Goal: Use online tool/utility: Utilize a website feature to perform a specific function

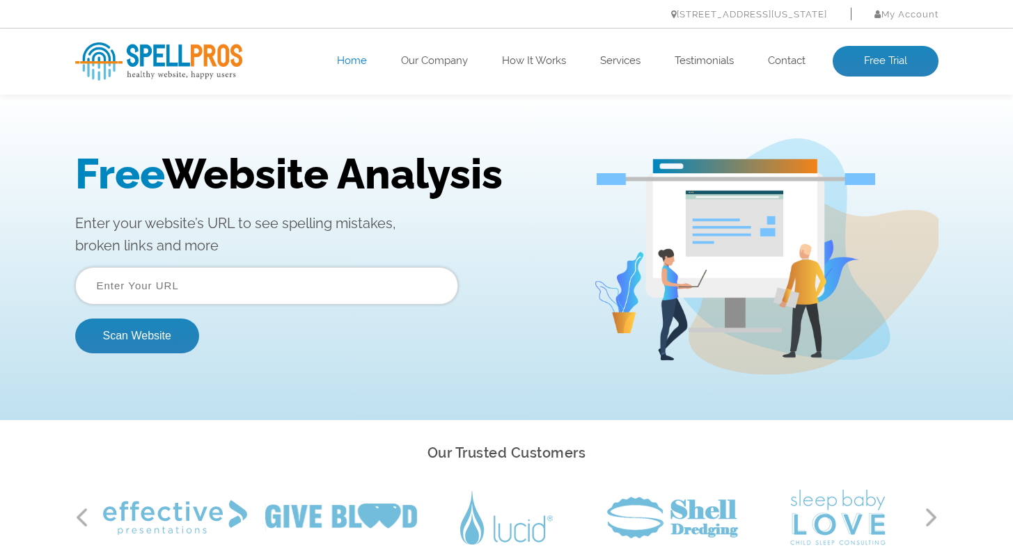
click at [185, 281] on input "text" at bounding box center [266, 286] width 383 height 38
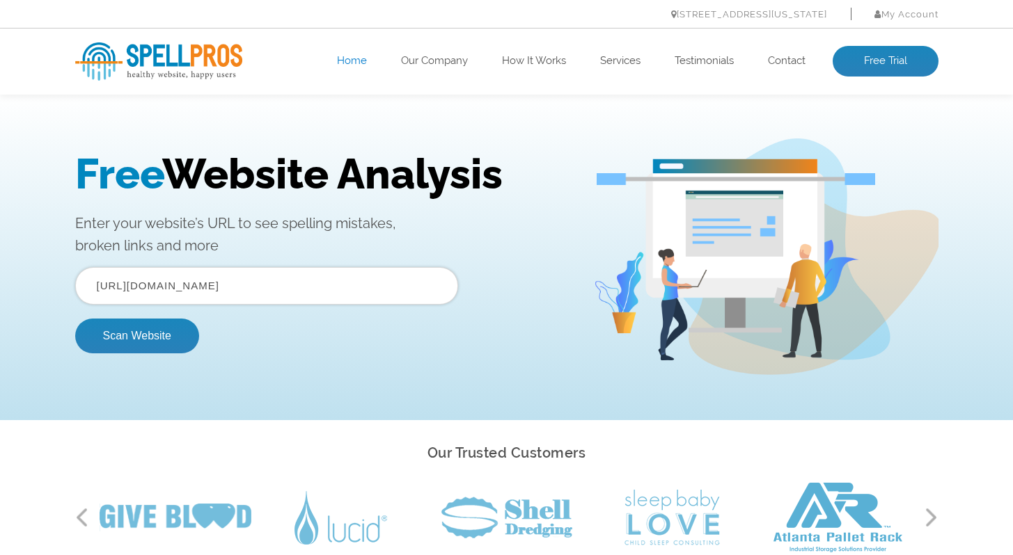
drag, startPoint x: 390, startPoint y: 282, endPoint x: 262, endPoint y: 283, distance: 128.1
click at [262, 283] on input "https://www.patentrenewal.com/product/ip-dashboard" at bounding box center [266, 286] width 383 height 38
type input "https://www.patentrenewal.com"
click at [400, 359] on div "Free Website Analysis Enter your website’s URL to see spelling mistakes, broken…" at bounding box center [334, 257] width 518 height 215
click at [177, 352] on button "Scan Website" at bounding box center [137, 336] width 124 height 35
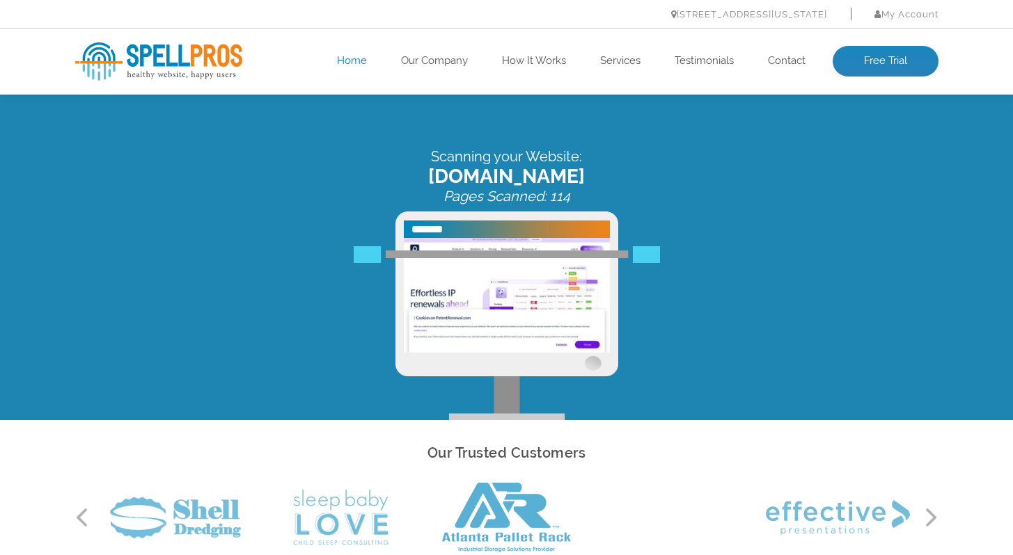
click at [576, 178] on span "patentrenewal.com" at bounding box center [506, 176] width 863 height 23
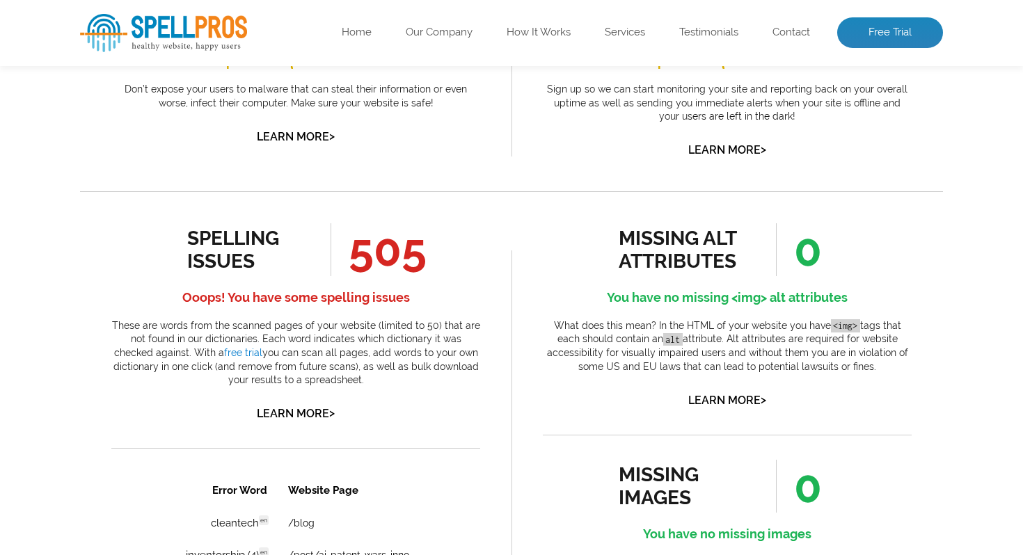
scroll to position [619, 0]
click at [310, 408] on link "Learn More >" at bounding box center [296, 412] width 78 height 13
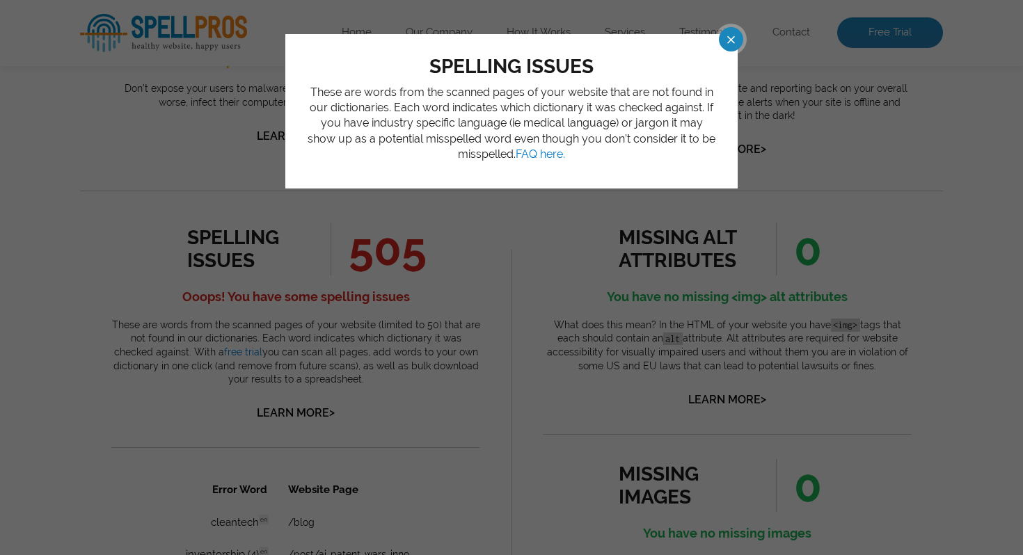
click at [727, 42] on span at bounding box center [718, 39] width 24 height 24
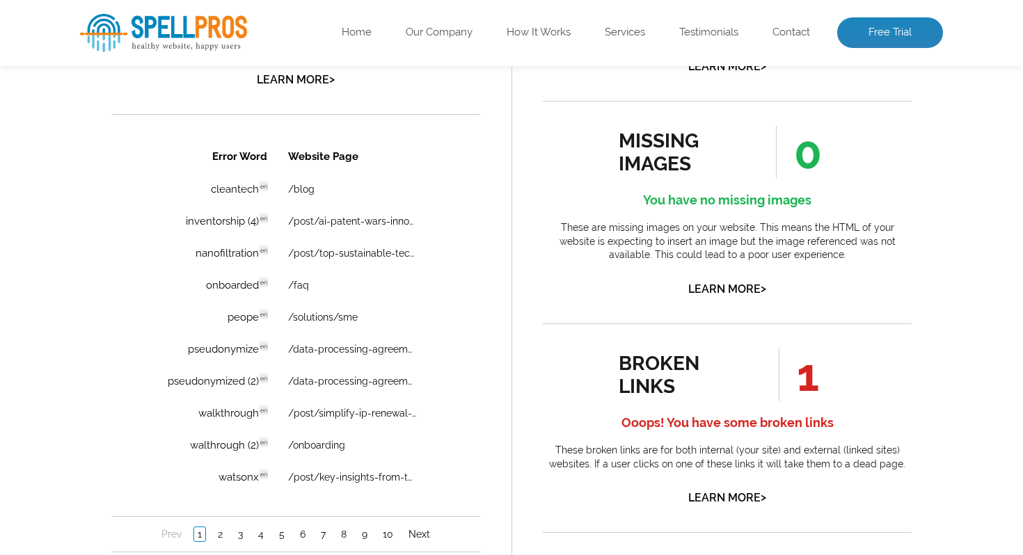
scroll to position [955, 0]
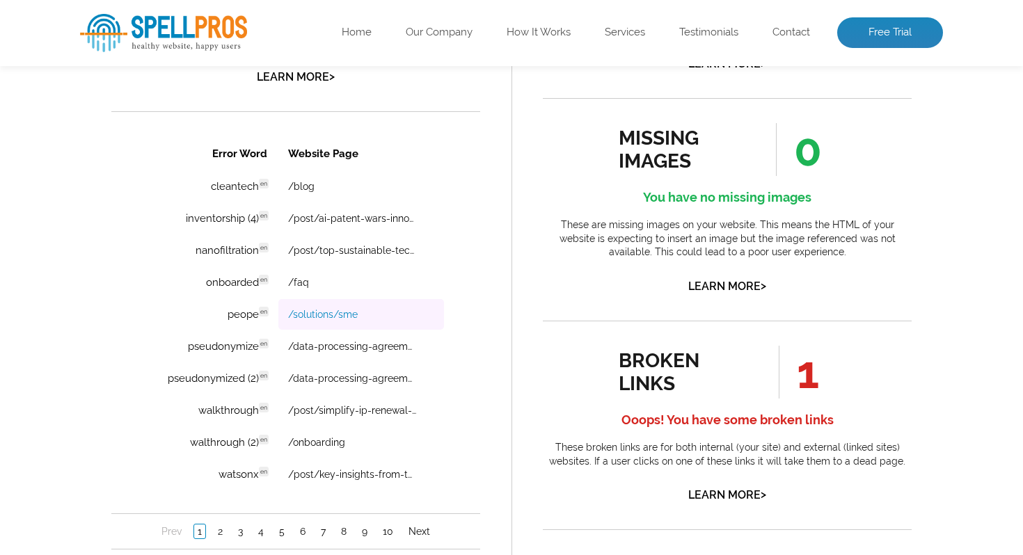
click at [346, 318] on link "/solutions/sme" at bounding box center [323, 314] width 70 height 11
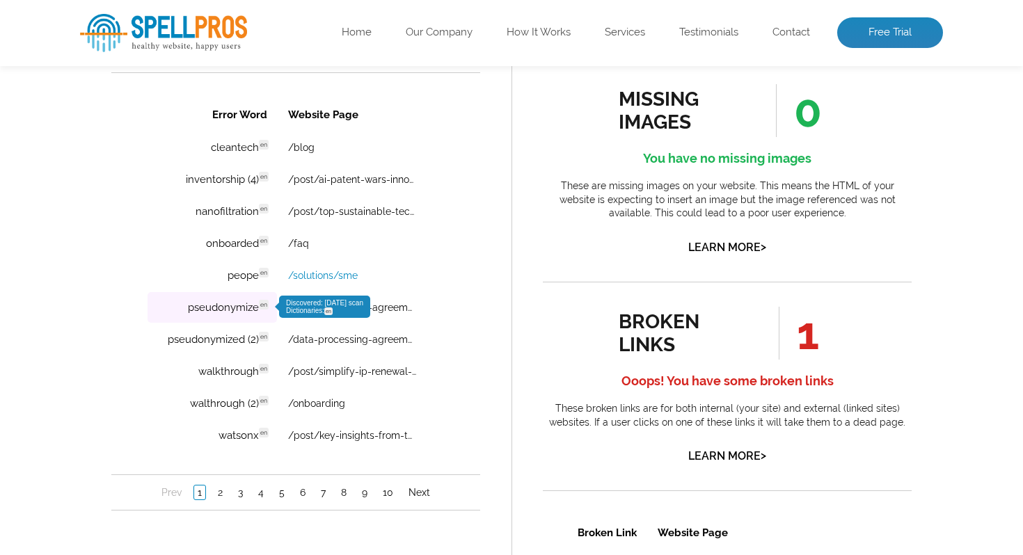
scroll to position [993, 0]
click at [216, 493] on link "2" at bounding box center [220, 493] width 12 height 14
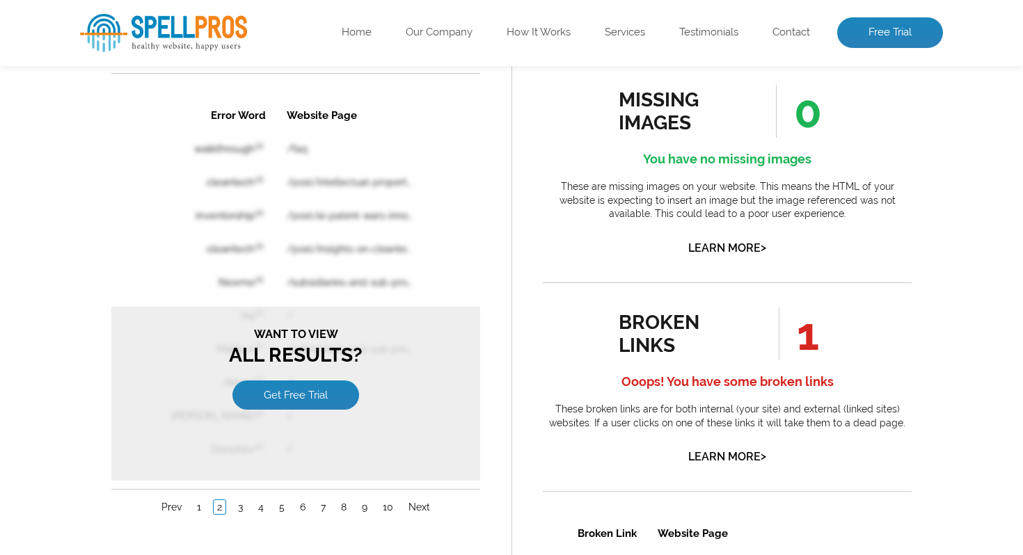
scroll to position [0, 0]
click at [196, 500] on link "1" at bounding box center [198, 507] width 11 height 14
